Goal: Information Seeking & Learning: Learn about a topic

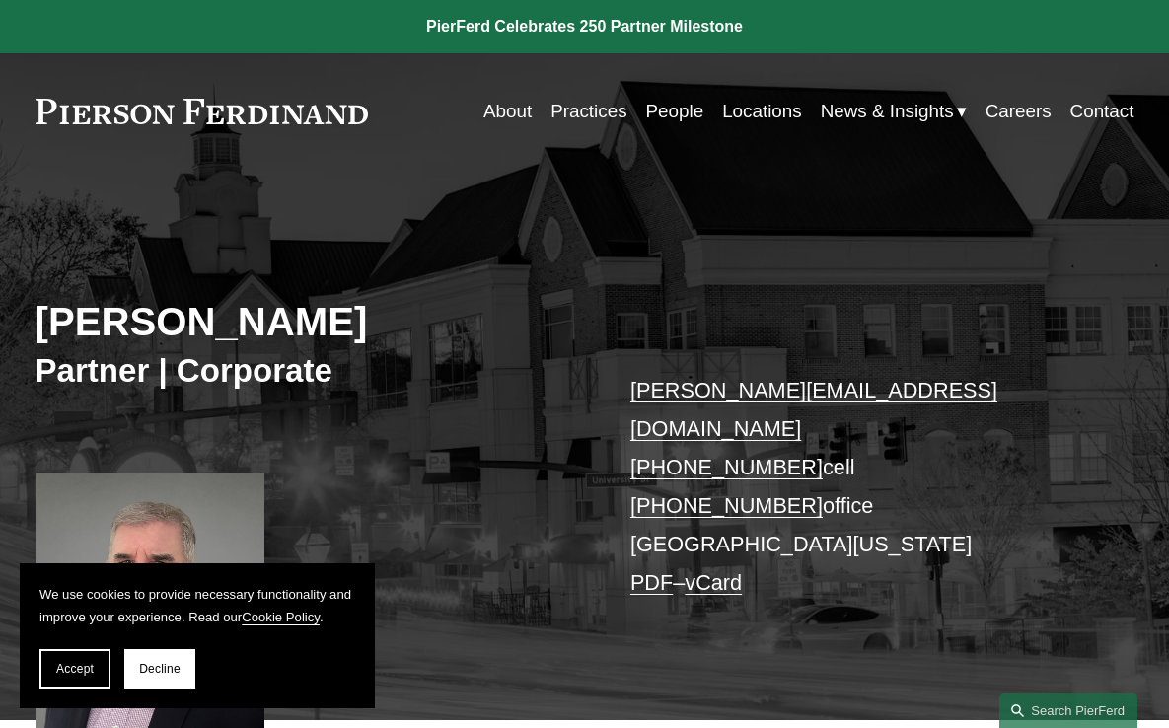
click at [503, 111] on link "About" at bounding box center [507, 111] width 48 height 37
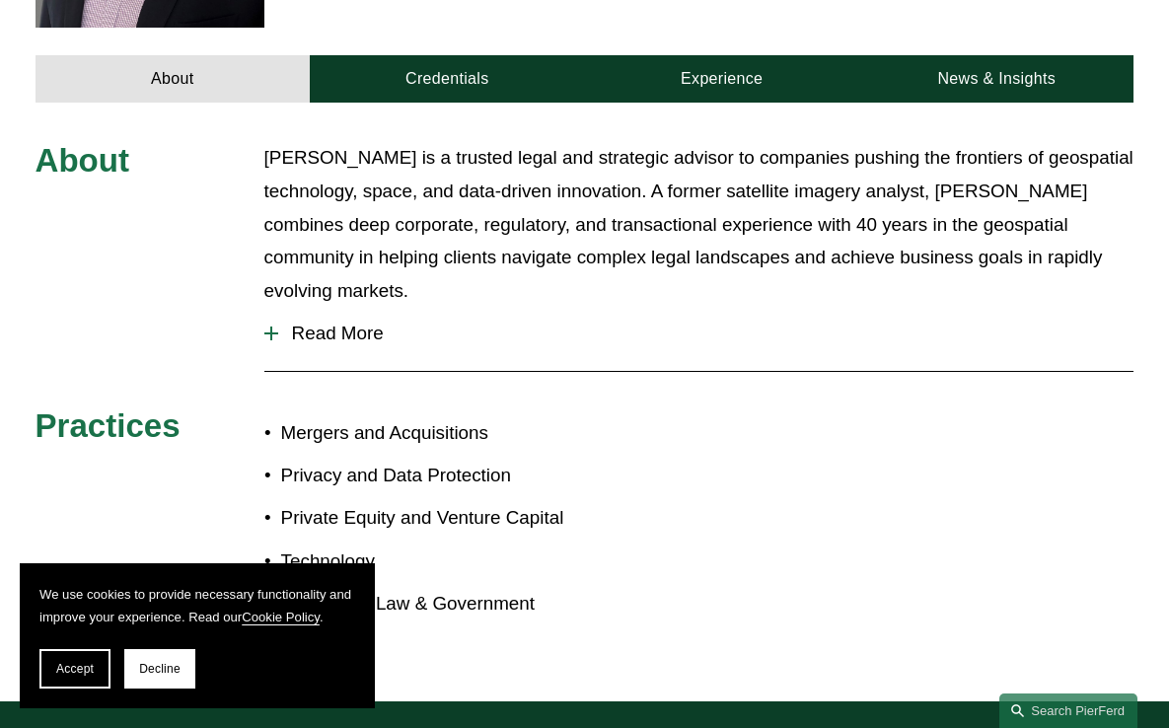
scroll to position [713, 0]
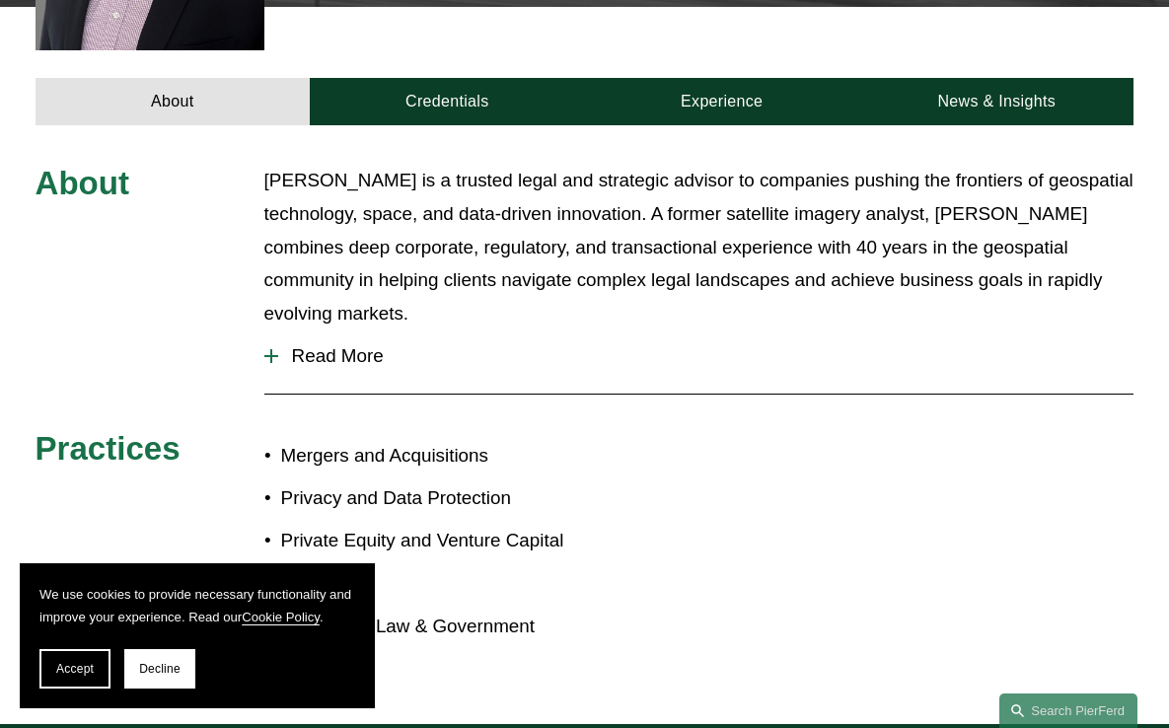
click at [345, 345] on span "Read More" at bounding box center [706, 356] width 856 height 22
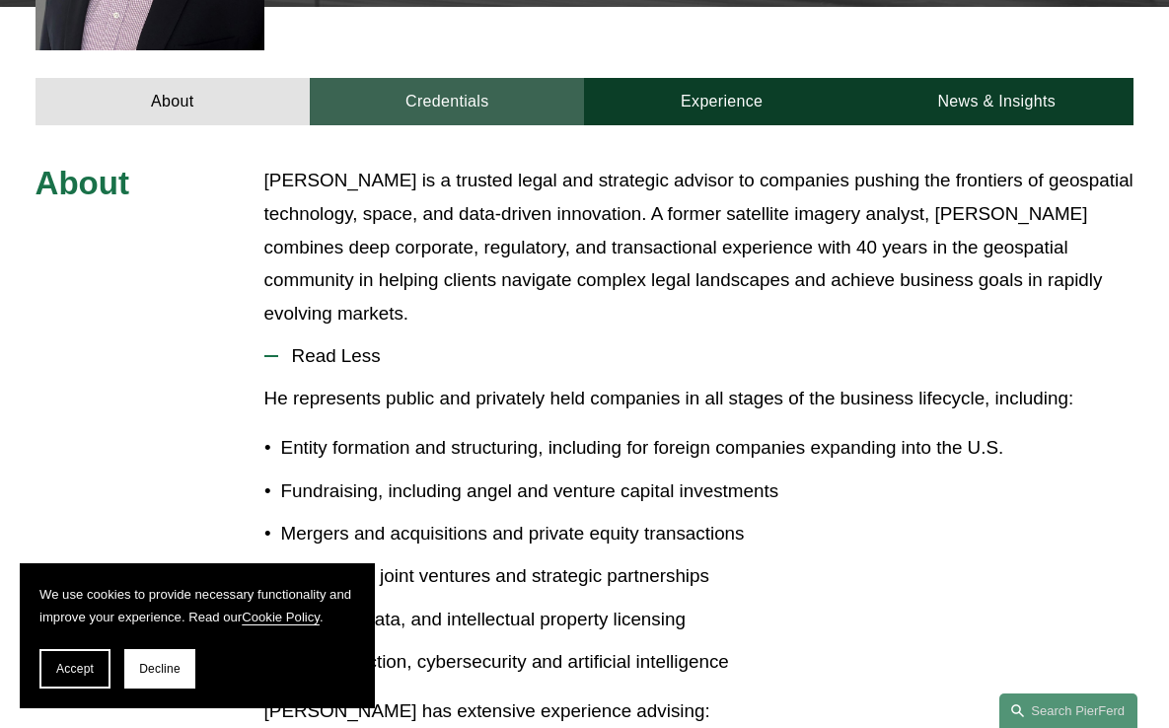
click at [450, 78] on link "Credentials" at bounding box center [447, 101] width 274 height 47
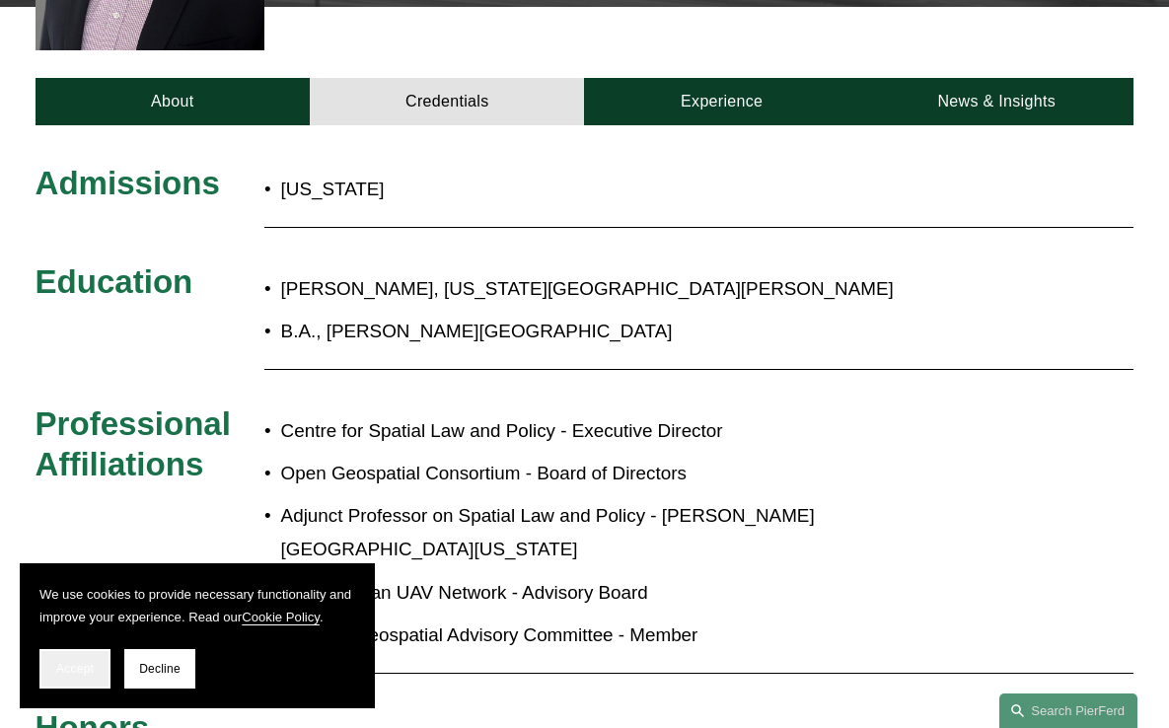
click at [56, 673] on span "Accept" at bounding box center [74, 669] width 37 height 14
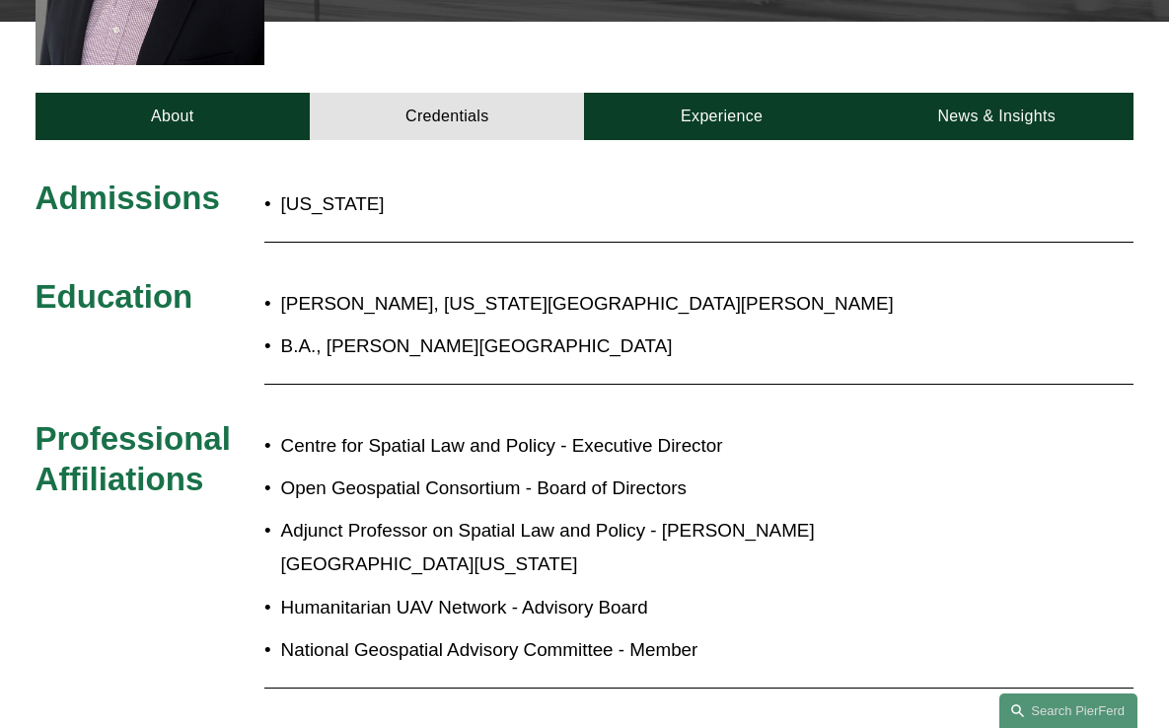
scroll to position [696, 0]
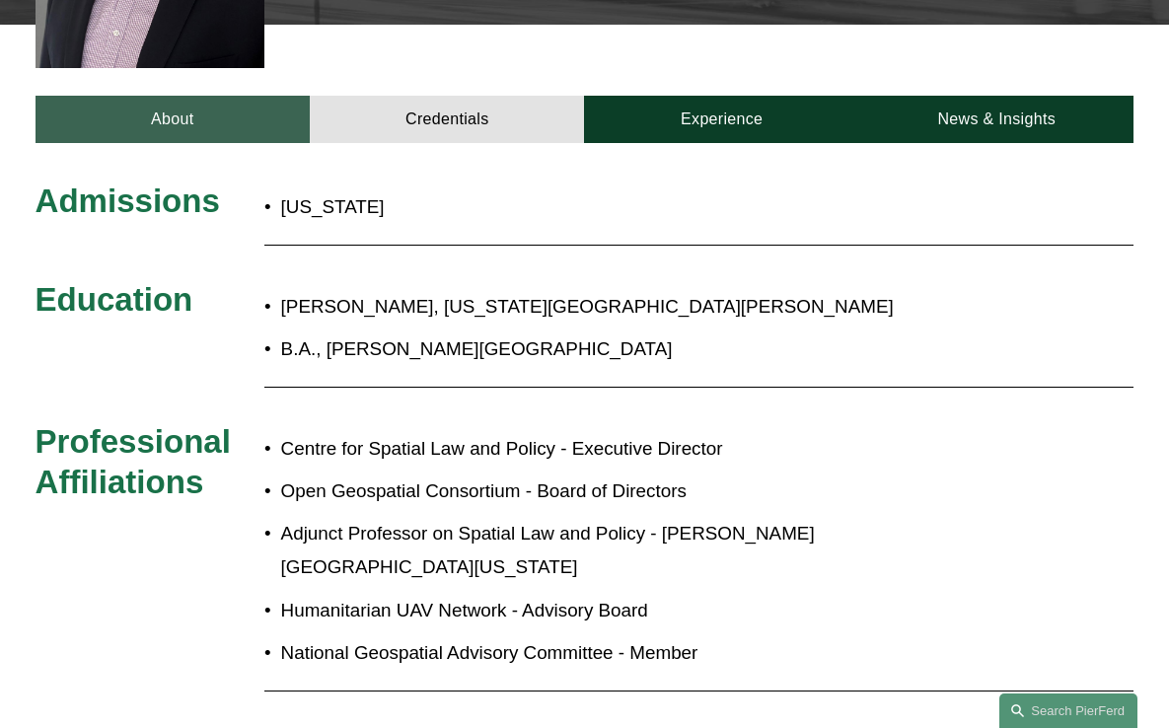
click at [255, 96] on link "About" at bounding box center [173, 119] width 274 height 47
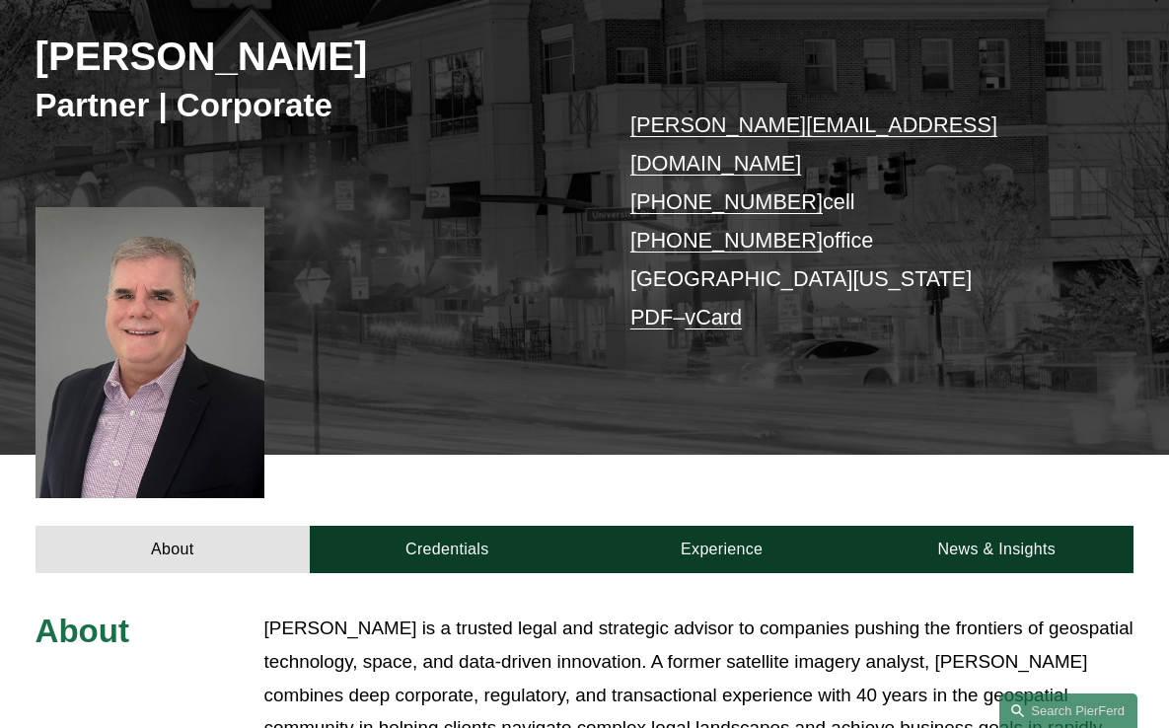
scroll to position [148, 0]
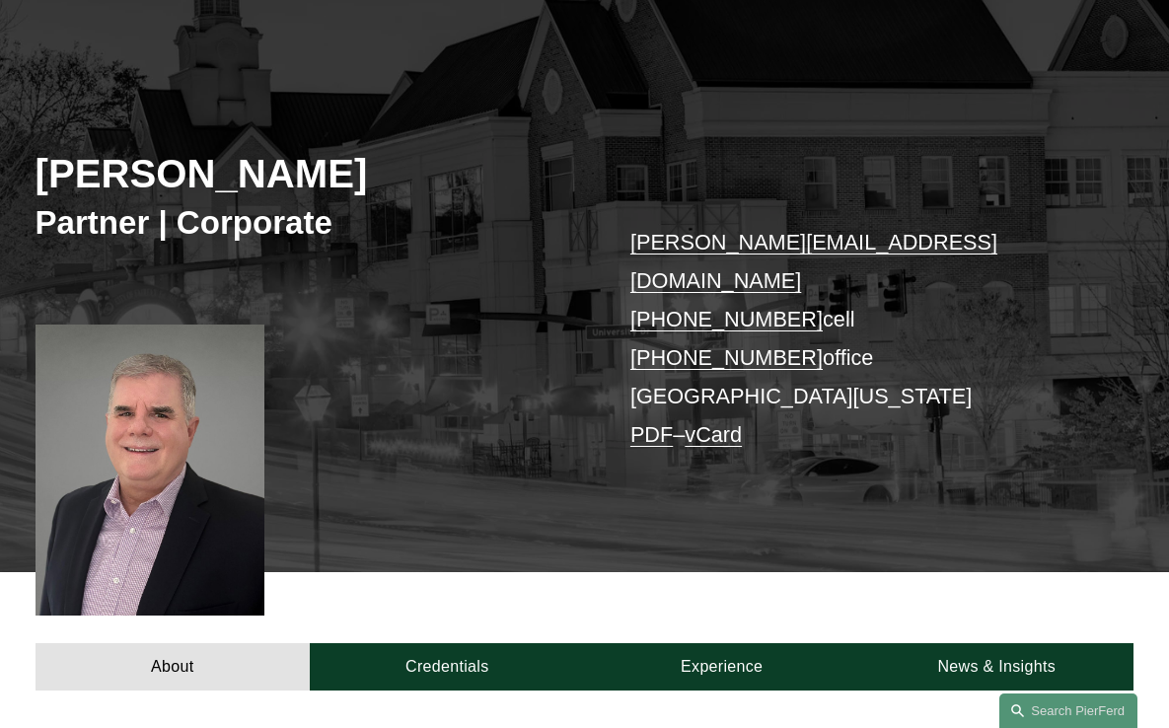
drag, startPoint x: 42, startPoint y: 178, endPoint x: 358, endPoint y: 178, distance: 315.7
click at [358, 178] on h2 "[PERSON_NAME]" at bounding box center [311, 175] width 550 height 48
copy h2 "[PERSON_NAME]"
